Goal: Navigation & Orientation: Find specific page/section

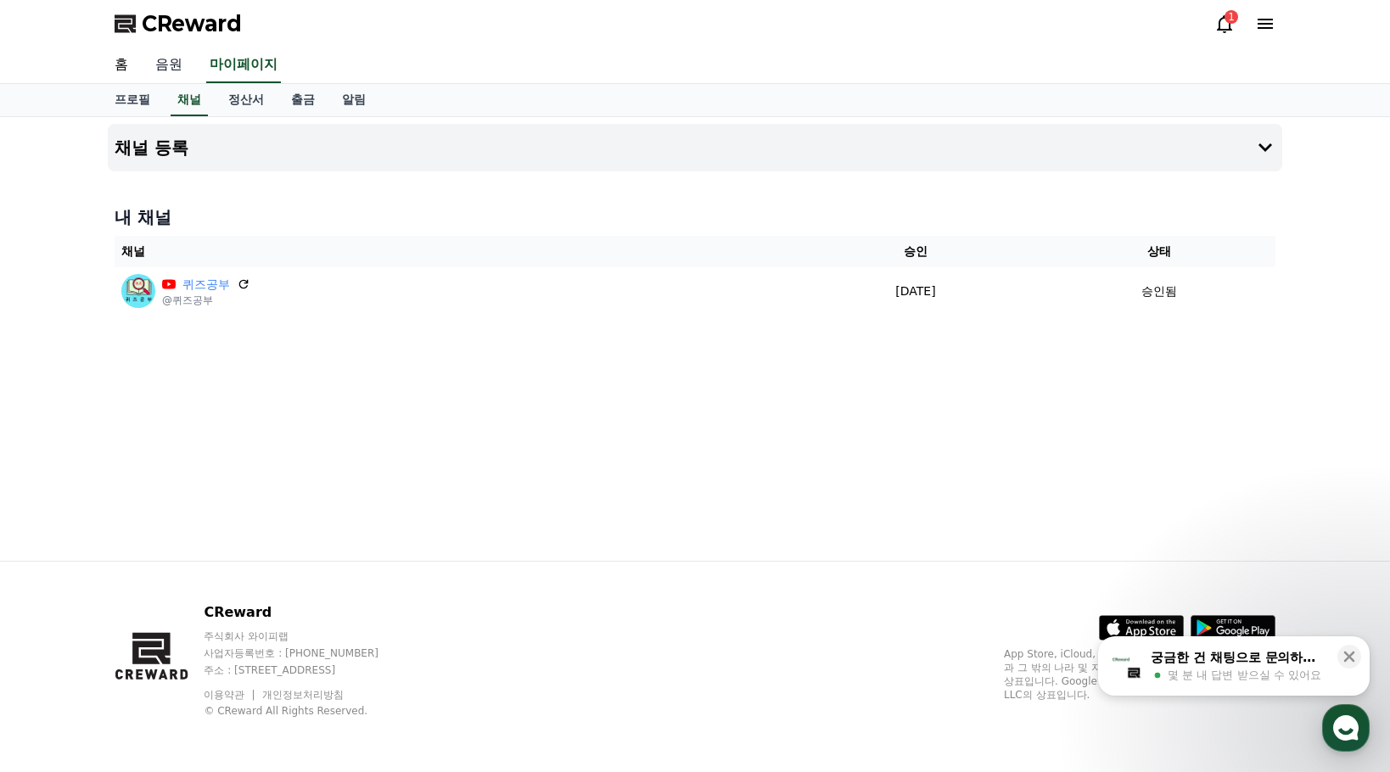
click at [160, 66] on link "음원" at bounding box center [169, 66] width 54 height 36
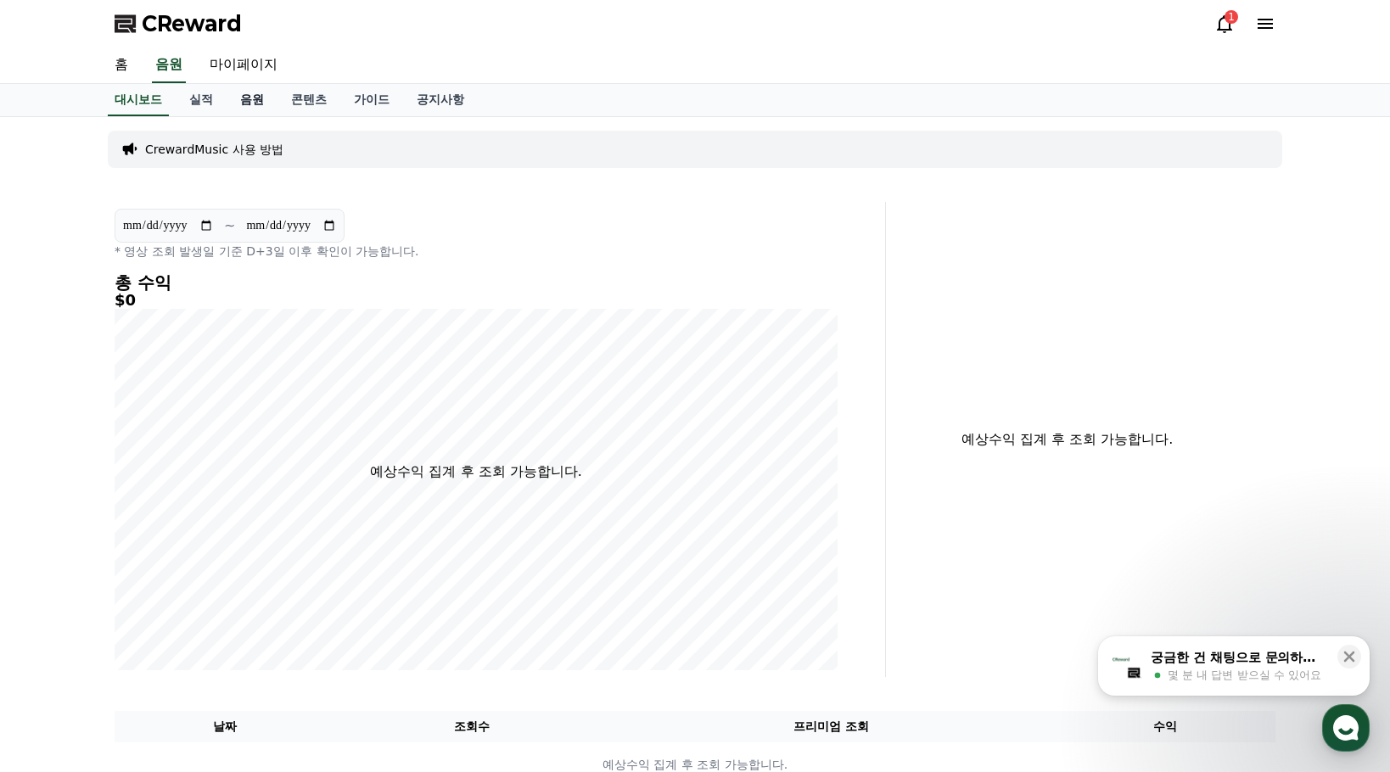
click at [246, 107] on link "음원" at bounding box center [252, 100] width 51 height 32
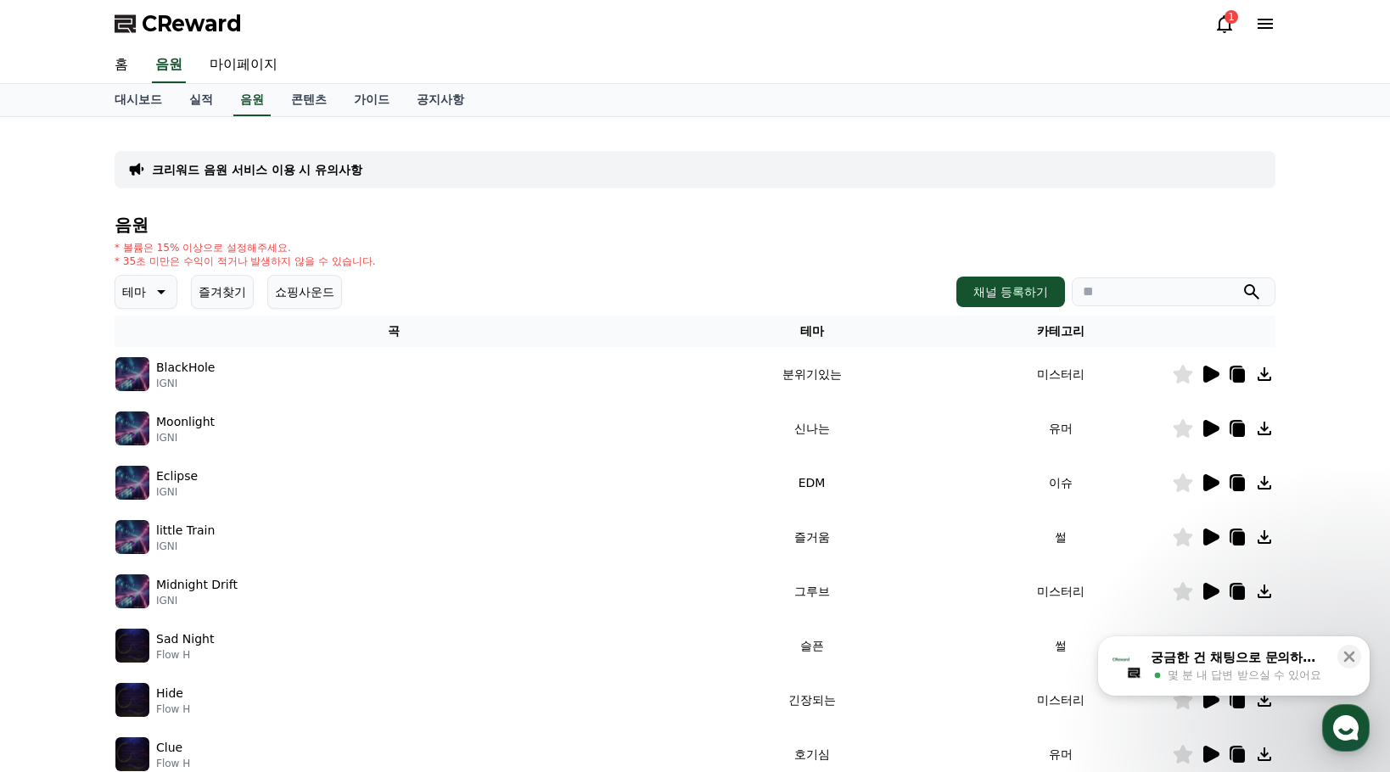
click at [1205, 376] on icon at bounding box center [1212, 374] width 16 height 17
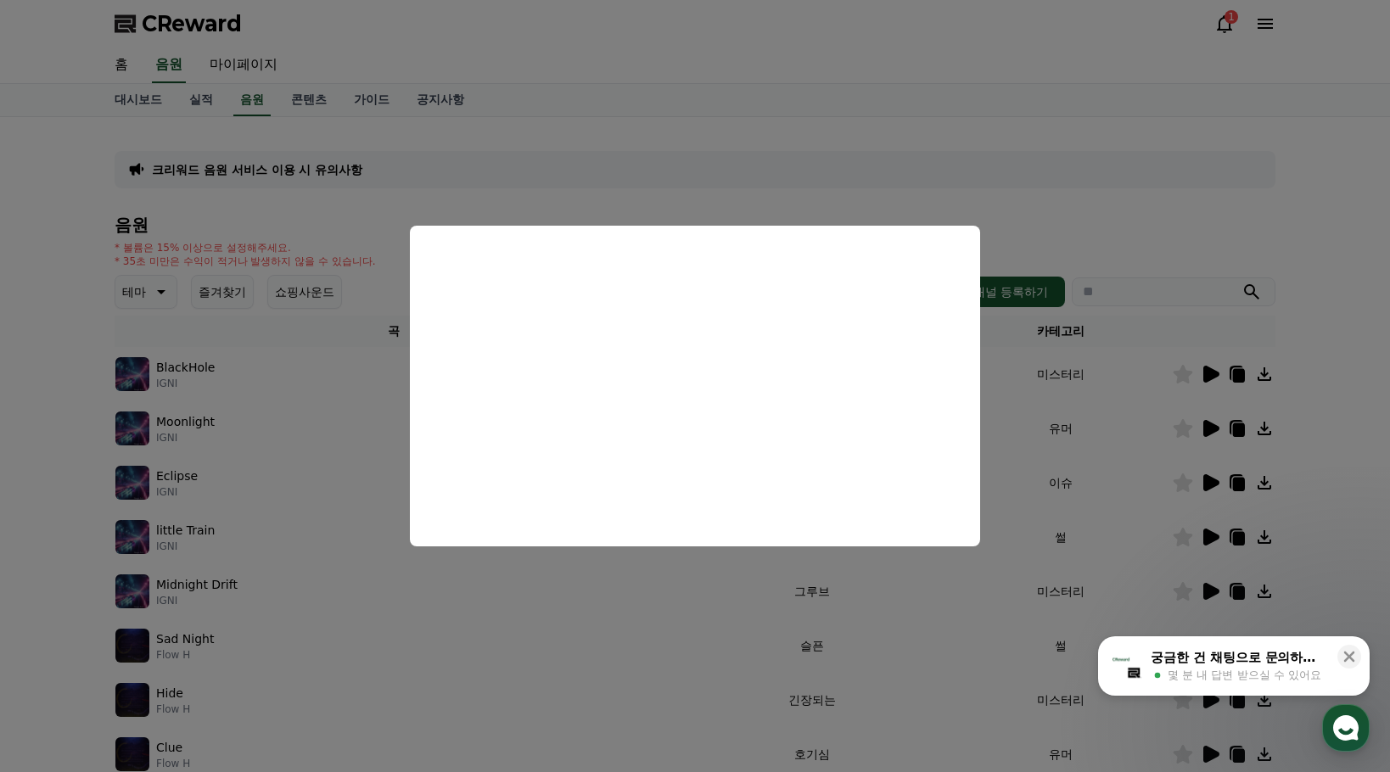
click at [1116, 230] on button "close modal" at bounding box center [695, 386] width 1390 height 772
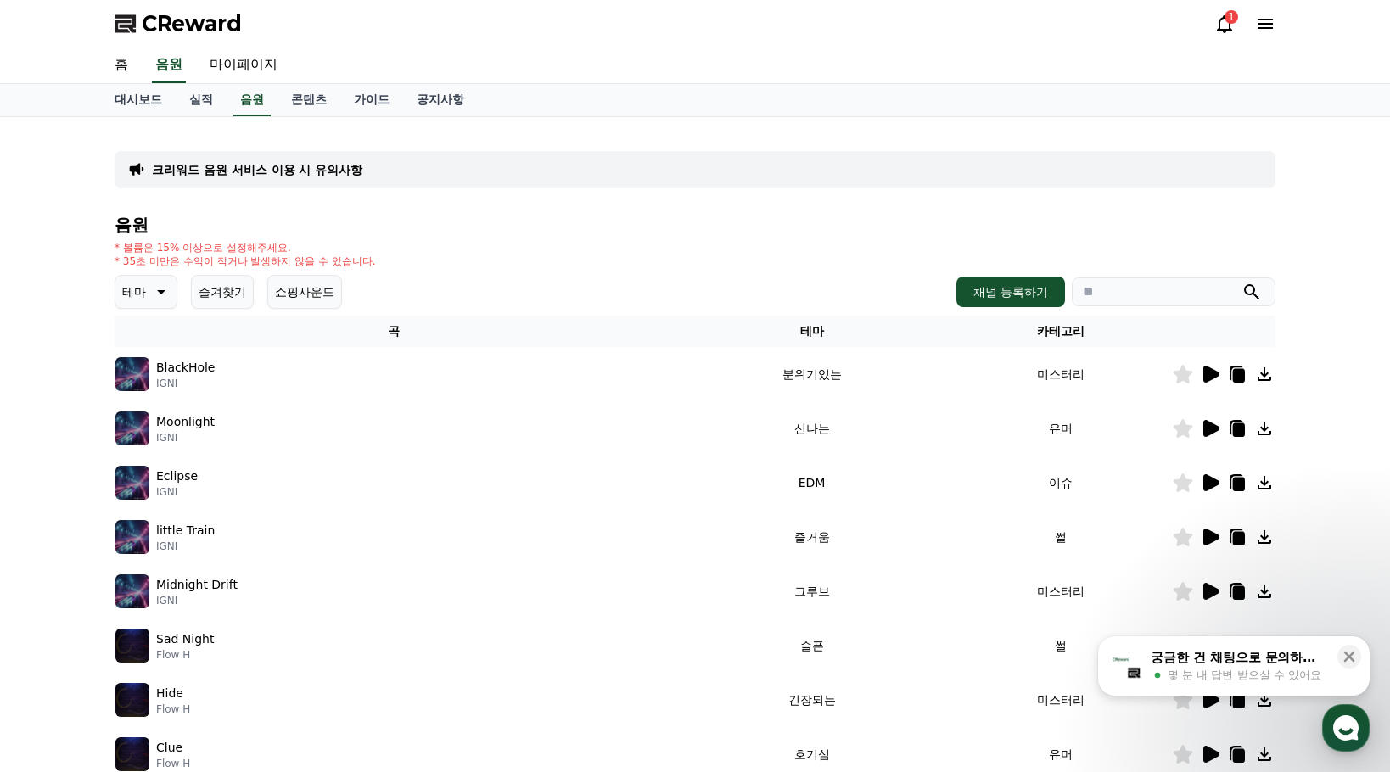
click at [1214, 430] on icon at bounding box center [1212, 428] width 16 height 17
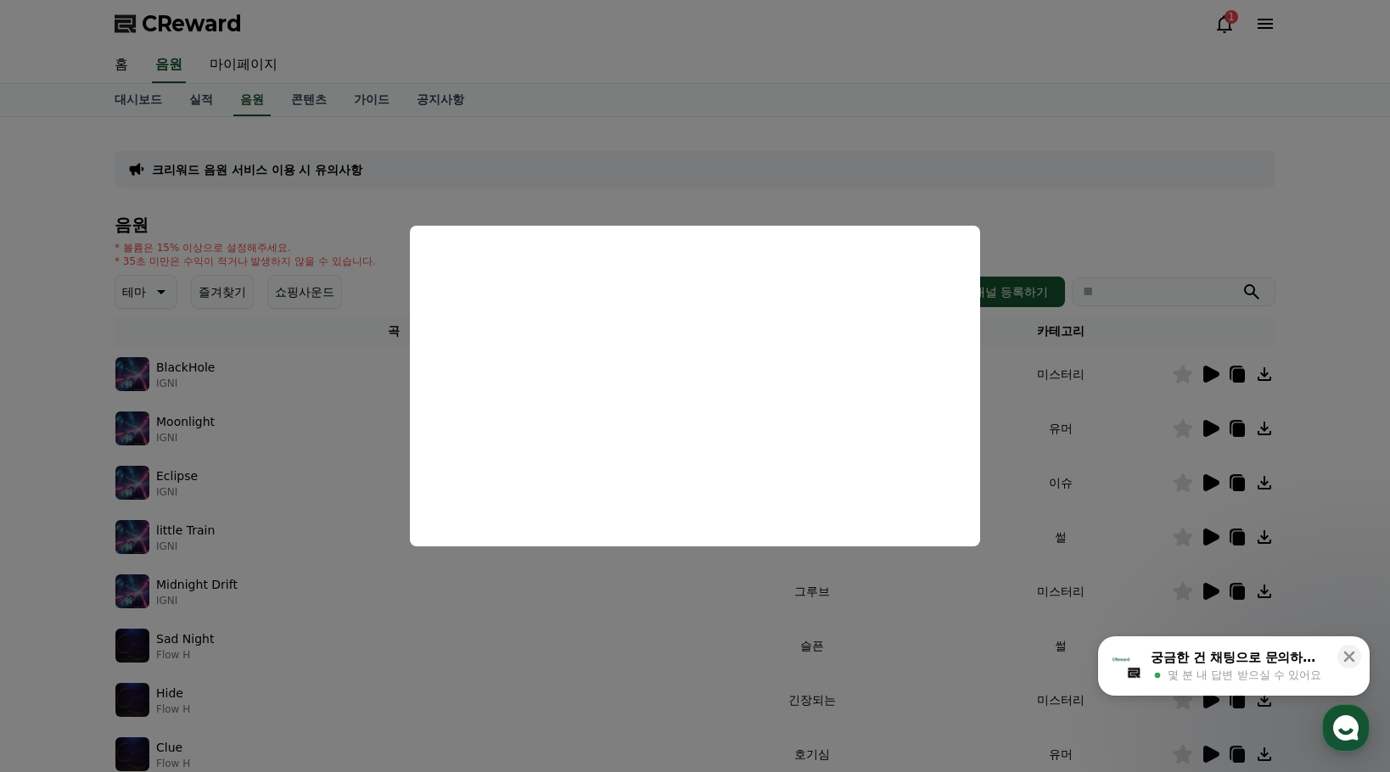
click at [1241, 424] on button "close modal" at bounding box center [695, 386] width 1390 height 772
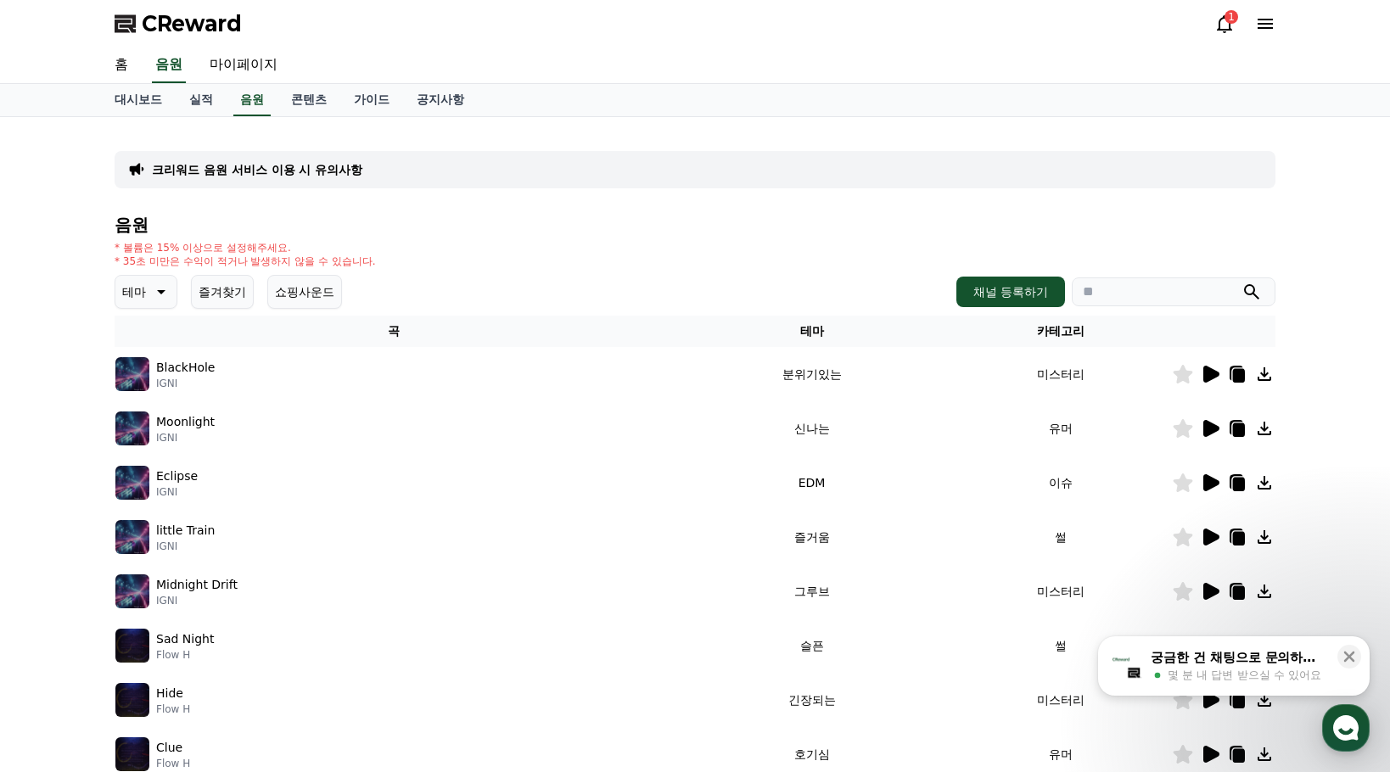
click at [1241, 424] on icon at bounding box center [1239, 431] width 12 height 14
click at [1143, 288] on input "search" at bounding box center [1174, 292] width 204 height 29
paste input "**********"
type input "**********"
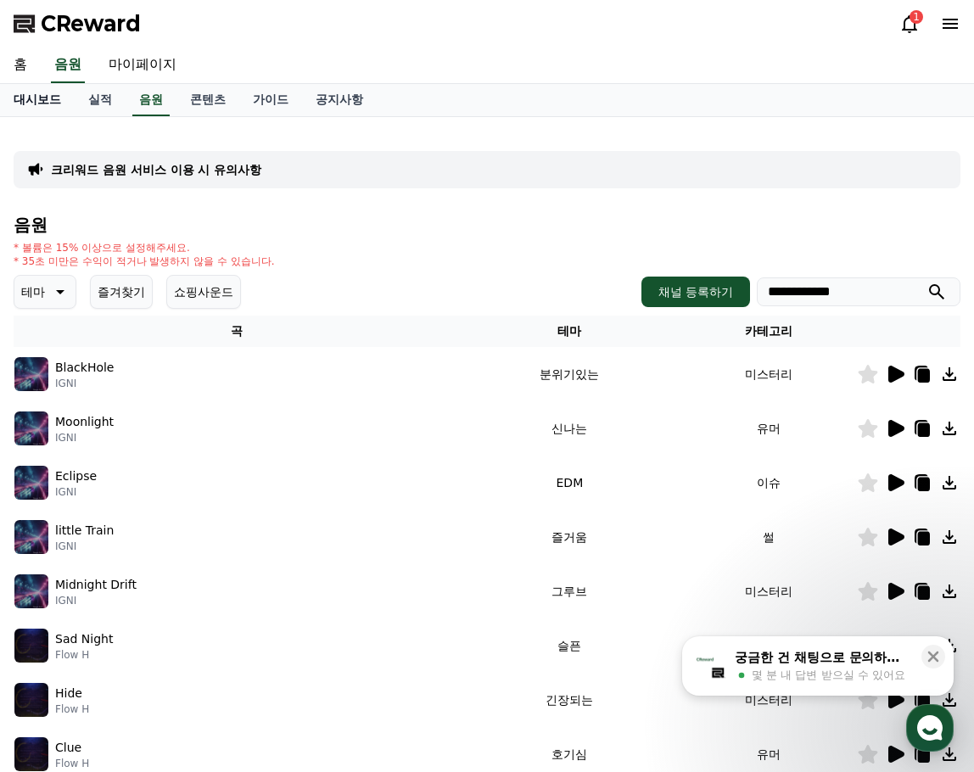
click at [38, 100] on link "대시보드" at bounding box center [37, 100] width 75 height 32
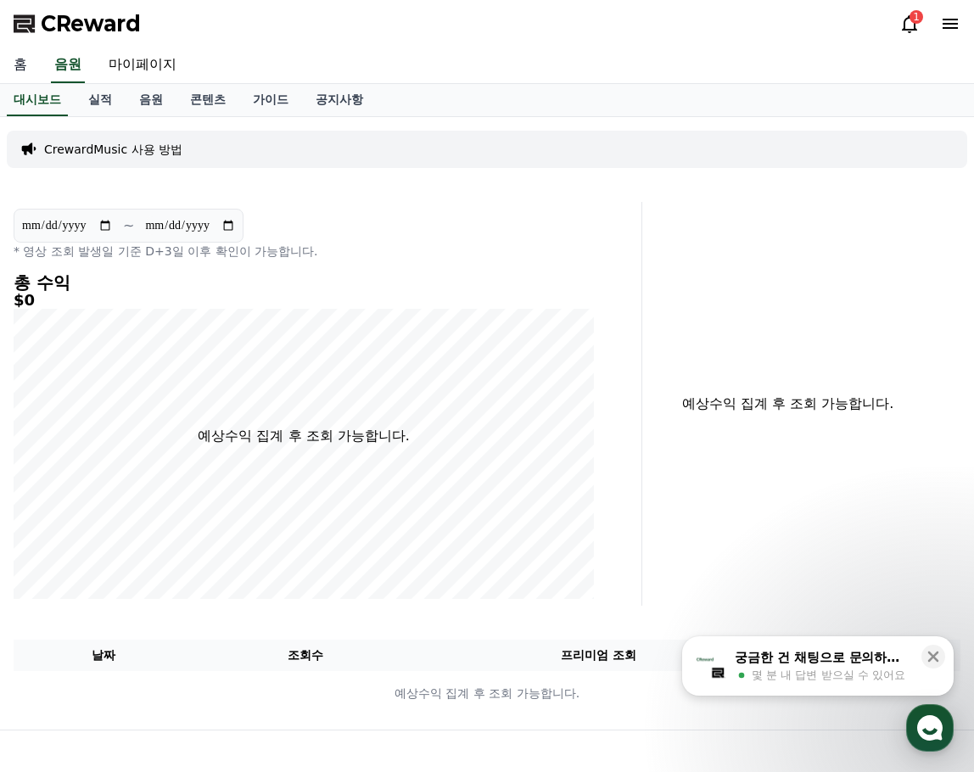
click at [17, 73] on link "홈" at bounding box center [20, 66] width 41 height 36
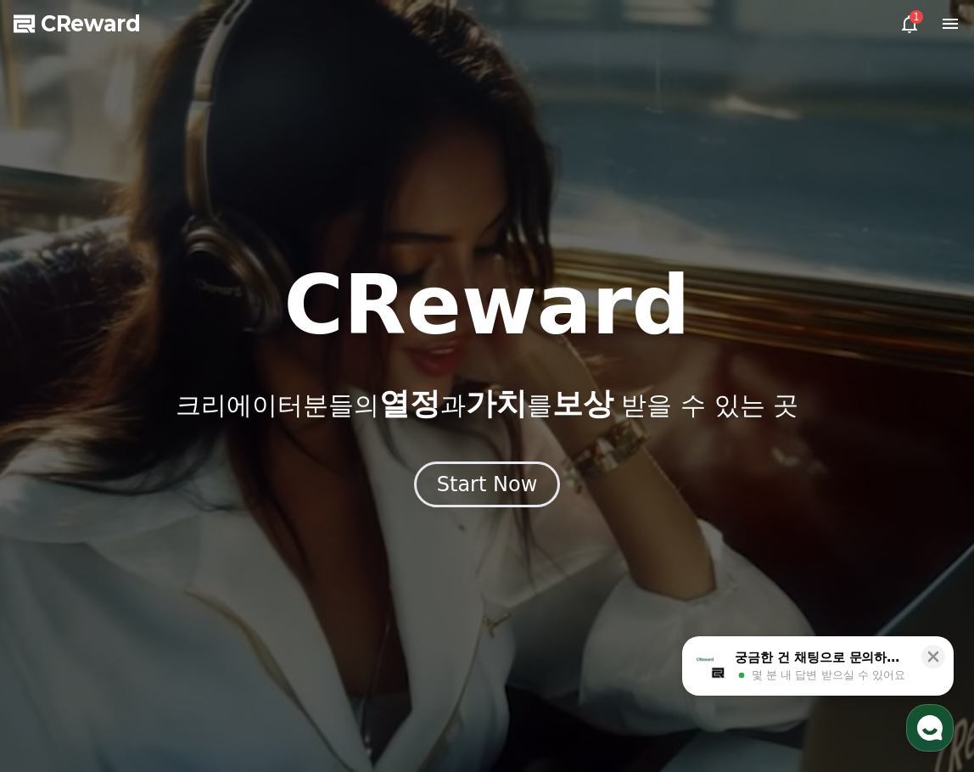
click at [904, 20] on icon at bounding box center [910, 24] width 20 height 20
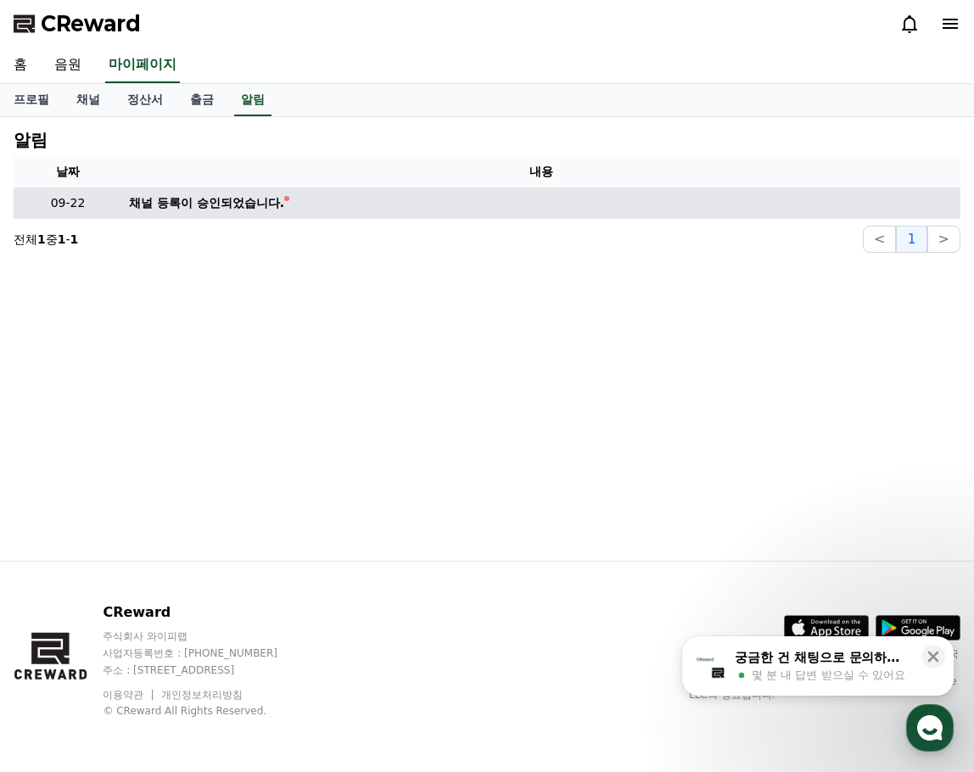
click at [187, 200] on div "채널 등록이 승인되었습니다." at bounding box center [206, 203] width 155 height 18
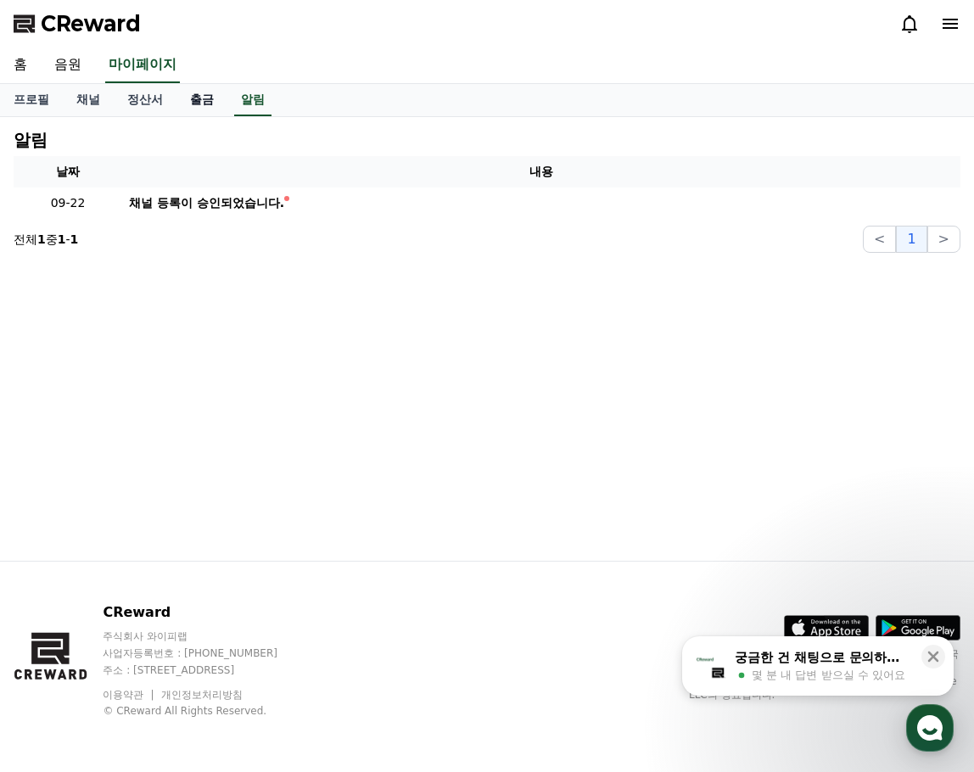
click at [205, 93] on link "출금" at bounding box center [202, 100] width 51 height 32
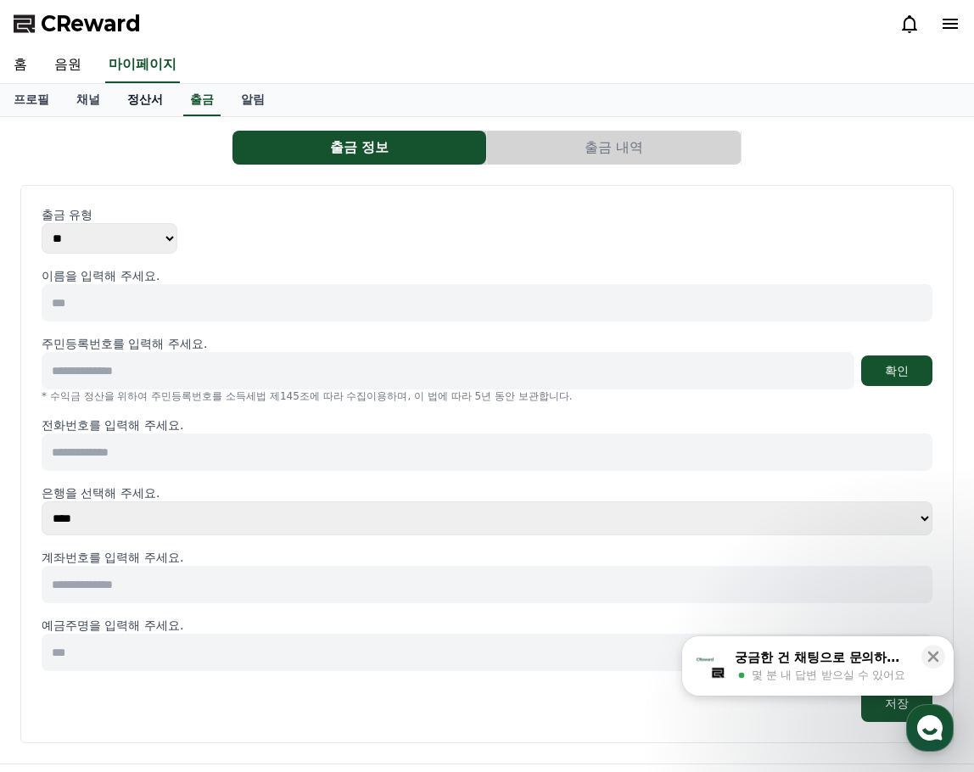
click at [144, 99] on link "정산서" at bounding box center [145, 100] width 63 height 32
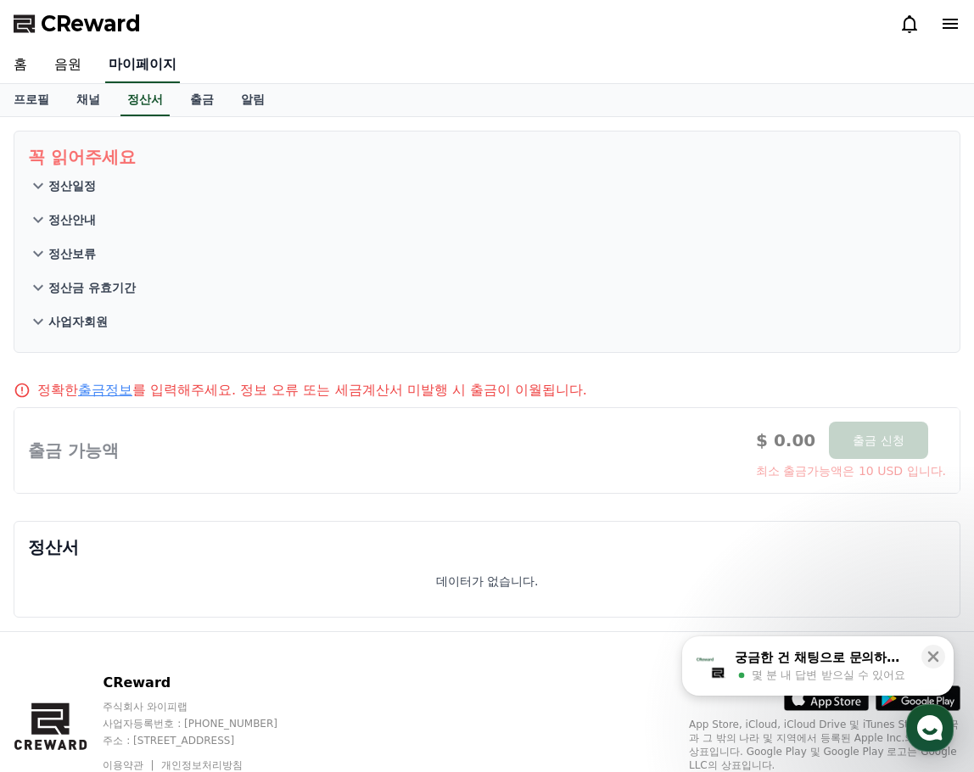
click at [149, 70] on link "마이페이지" at bounding box center [142, 66] width 75 height 36
select select "**********"
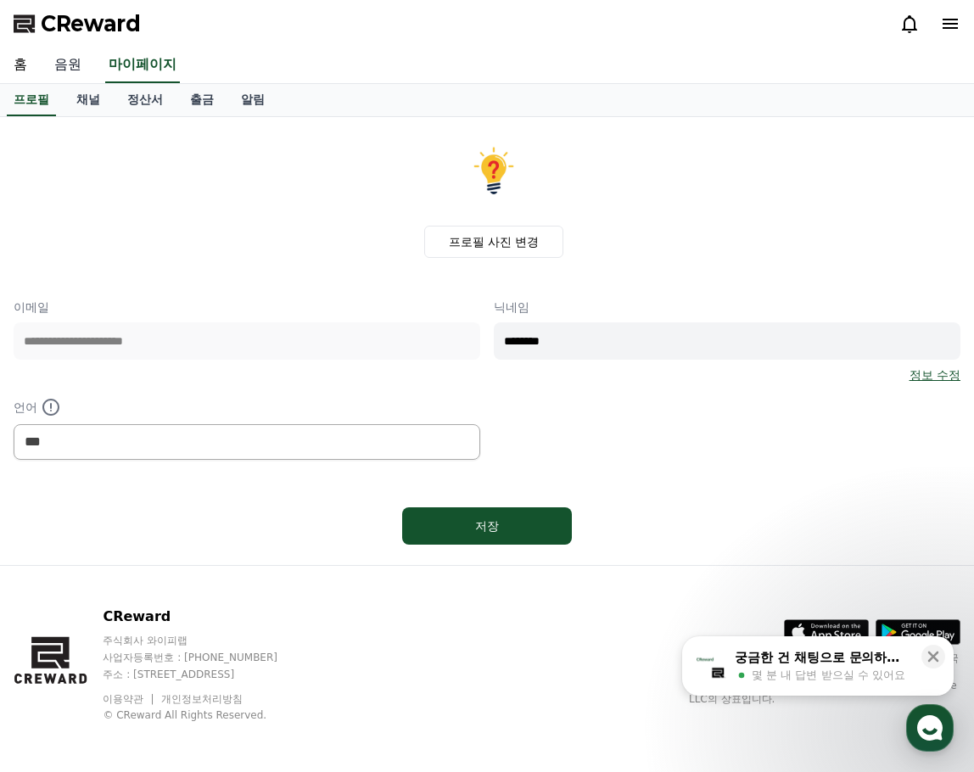
click at [74, 69] on link "음원" at bounding box center [68, 66] width 54 height 36
